Goal: Information Seeking & Learning: Learn about a topic

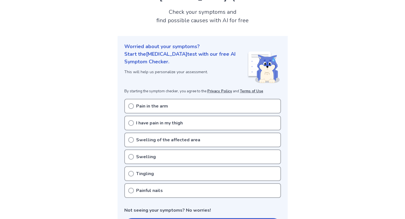
scroll to position [41, 0]
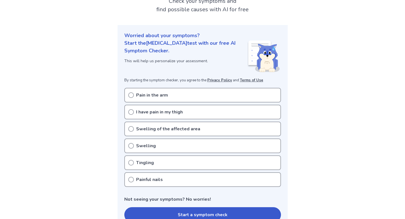
click at [132, 94] on icon at bounding box center [131, 95] width 6 height 6
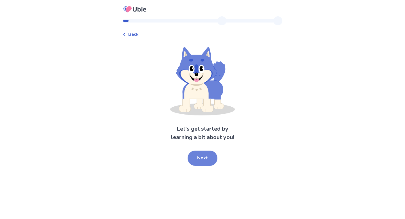
click at [206, 157] on button "Next" at bounding box center [203, 158] width 30 height 15
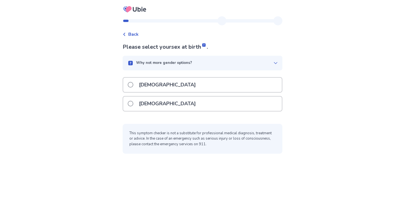
click at [133, 101] on span at bounding box center [131, 104] width 6 height 6
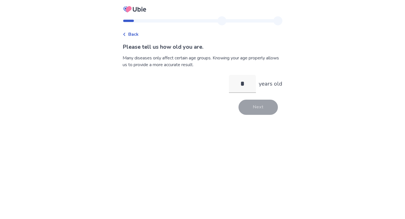
type input "**"
click at [262, 100] on button "Next" at bounding box center [258, 107] width 39 height 15
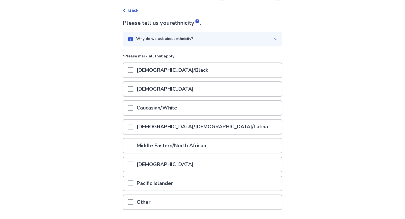
scroll to position [22, 0]
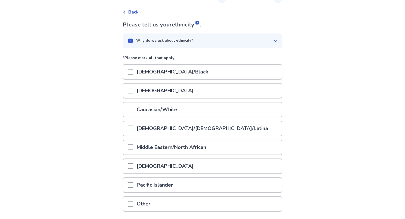
click at [133, 110] on span at bounding box center [131, 110] width 6 height 6
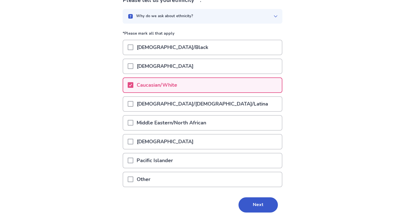
scroll to position [65, 0]
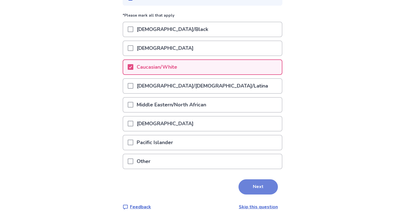
click at [261, 187] on button "Next" at bounding box center [258, 186] width 39 height 15
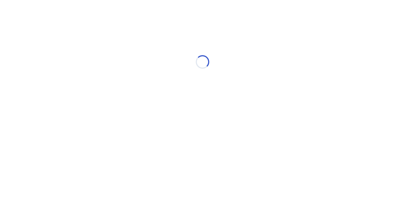
scroll to position [0, 0]
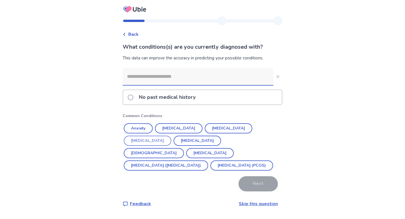
click at [171, 136] on button "Diabetes" at bounding box center [148, 141] width 48 height 10
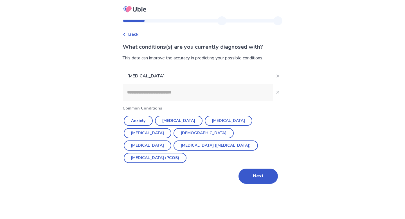
click at [175, 91] on input at bounding box center [198, 92] width 151 height 17
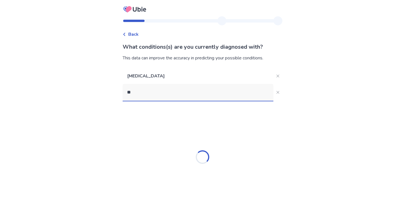
type input "*"
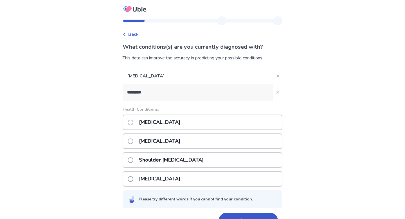
type input "********"
click at [133, 141] on span at bounding box center [131, 141] width 6 height 6
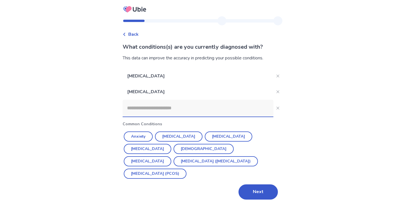
click at [185, 106] on input at bounding box center [198, 108] width 151 height 17
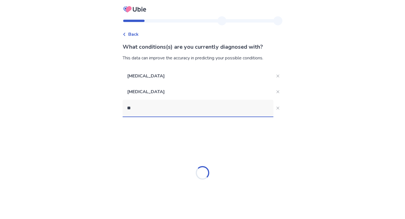
type input "*"
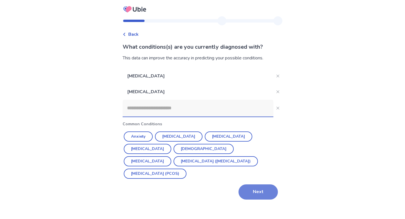
click at [267, 191] on button "Next" at bounding box center [258, 191] width 39 height 15
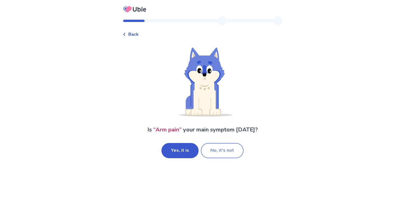
click at [222, 148] on button "No, it's not" at bounding box center [222, 150] width 43 height 15
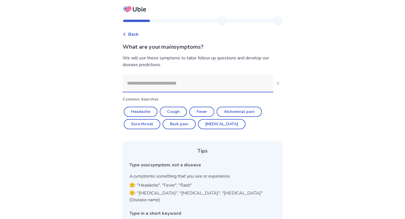
click at [198, 88] on input at bounding box center [198, 83] width 151 height 17
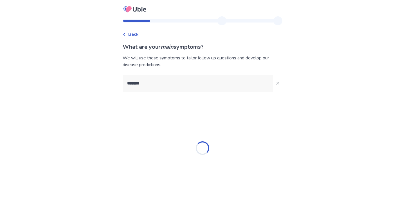
type input "********"
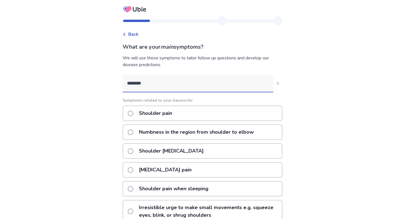
click at [133, 113] on span at bounding box center [131, 114] width 6 height 6
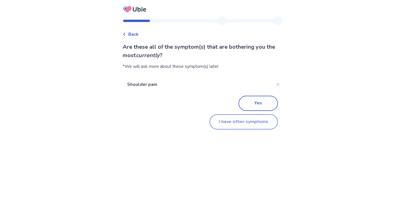
click at [244, 122] on button "I have other symptoms" at bounding box center [244, 121] width 68 height 15
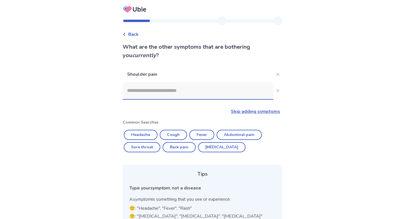
click at [187, 93] on input at bounding box center [198, 90] width 151 height 17
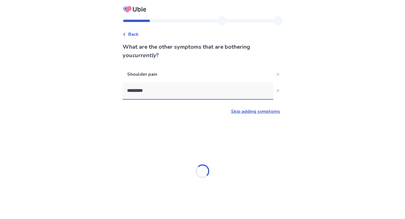
type input "**********"
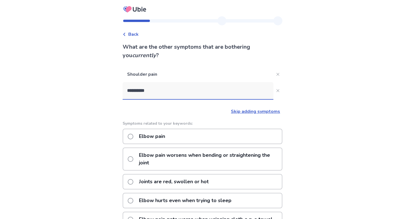
click at [137, 158] on label "Elbow pain worsens when bending or straightening the joint" at bounding box center [205, 159] width 154 height 22
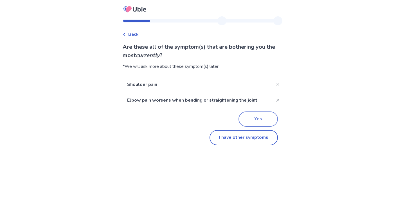
click at [258, 119] on button "Yes" at bounding box center [258, 118] width 39 height 15
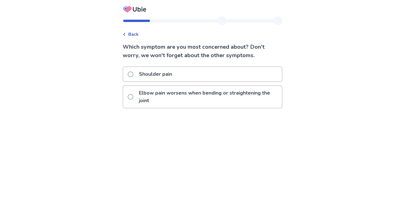
click at [133, 75] on span at bounding box center [131, 74] width 6 height 6
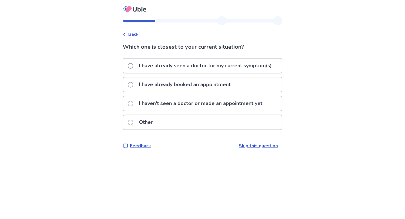
click at [133, 64] on span at bounding box center [131, 66] width 6 height 6
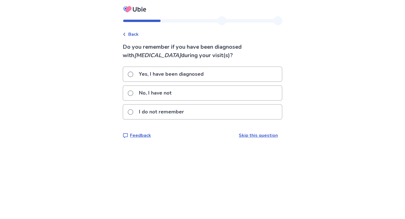
click at [133, 92] on span at bounding box center [131, 93] width 6 height 6
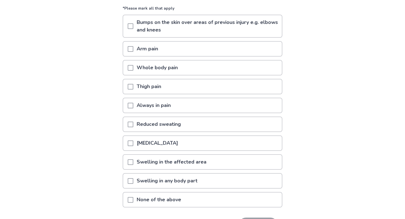
scroll to position [64, 0]
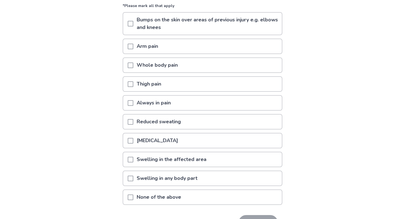
click at [133, 45] on span at bounding box center [131, 47] width 6 height 6
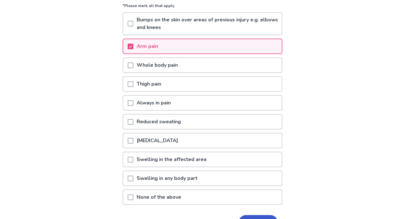
click at [133, 102] on span at bounding box center [131, 103] width 6 height 6
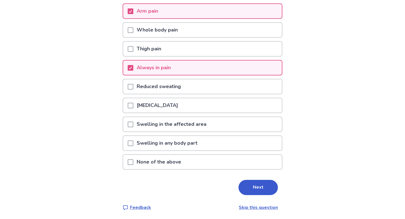
scroll to position [100, 0]
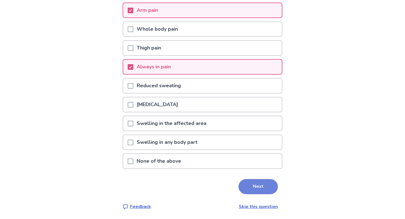
click at [261, 187] on button "Next" at bounding box center [258, 186] width 39 height 15
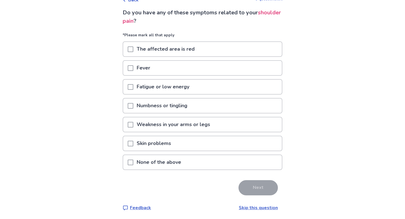
scroll to position [35, 0]
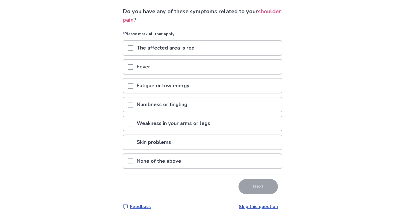
click at [133, 83] on span at bounding box center [131, 86] width 6 height 6
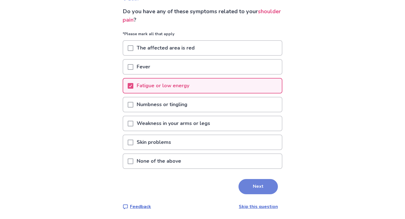
click at [253, 185] on button "Next" at bounding box center [258, 186] width 39 height 15
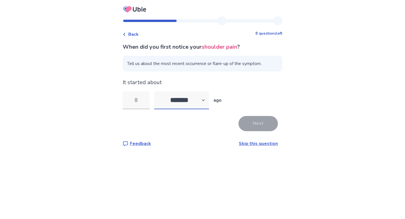
click at [207, 98] on select "******* ****** ******* ******** *******" at bounding box center [181, 100] width 55 height 18
select select "*"
click at [140, 100] on input "tel" at bounding box center [136, 100] width 27 height 18
type input "*"
click at [263, 124] on button "Next" at bounding box center [258, 123] width 39 height 15
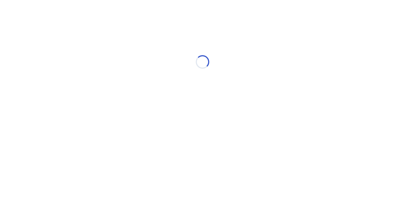
select select "*"
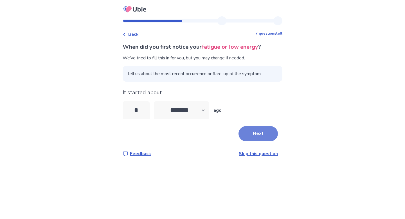
click at [258, 131] on button "Next" at bounding box center [258, 133] width 39 height 15
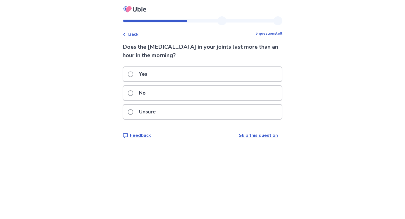
click at [133, 73] on span at bounding box center [131, 74] width 6 height 6
click at [133, 74] on span at bounding box center [131, 74] width 6 height 6
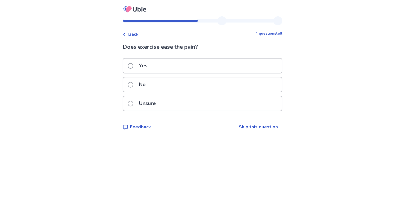
click at [133, 65] on span at bounding box center [131, 66] width 6 height 6
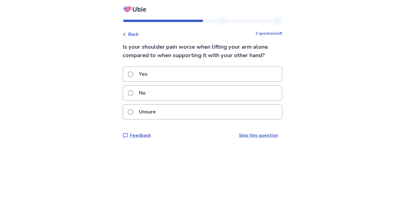
click at [133, 73] on span at bounding box center [131, 74] width 6 height 6
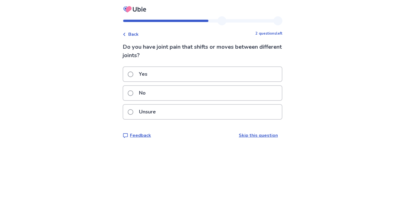
click at [127, 32] on div "Back" at bounding box center [131, 34] width 16 height 7
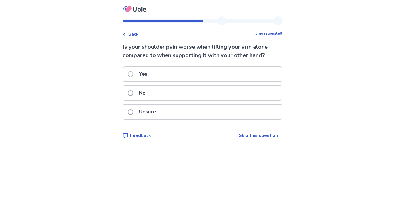
click at [141, 91] on p "No" at bounding box center [143, 93] width 14 height 14
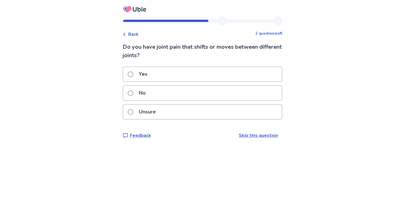
click at [142, 92] on p "No" at bounding box center [143, 93] width 14 height 14
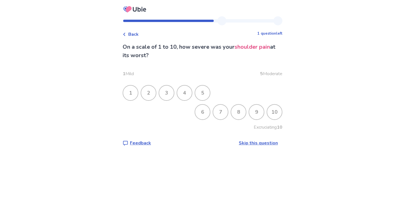
click at [276, 113] on div "10" at bounding box center [274, 112] width 15 height 15
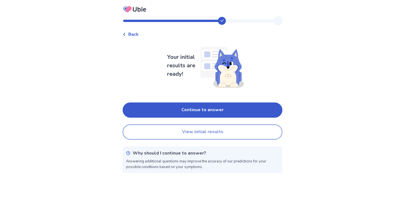
click at [229, 133] on button "View initial results" at bounding box center [203, 131] width 160 height 15
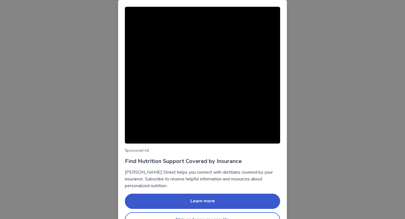
scroll to position [15, 0]
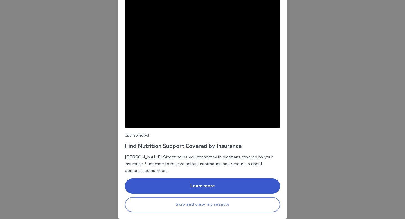
click at [217, 204] on button "Skip and view my results" at bounding box center [202, 204] width 155 height 15
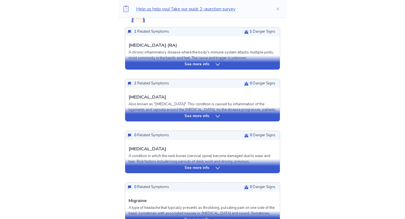
scroll to position [154, 0]
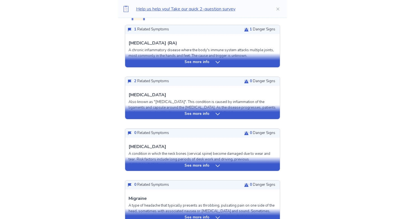
click at [216, 115] on icon at bounding box center [218, 114] width 6 height 6
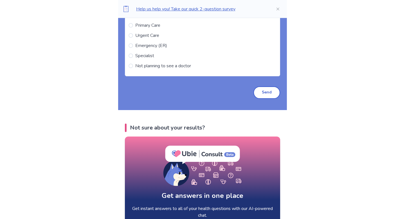
scroll to position [1062, 0]
